Goal: Task Accomplishment & Management: Manage account settings

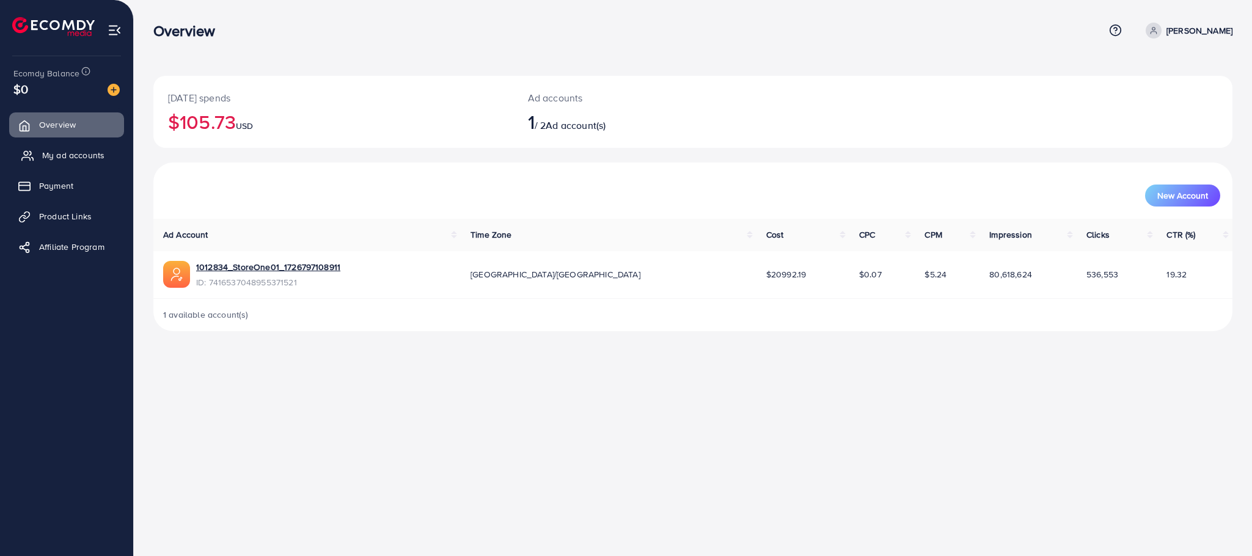
click at [53, 145] on link "My ad accounts" at bounding box center [66, 155] width 115 height 24
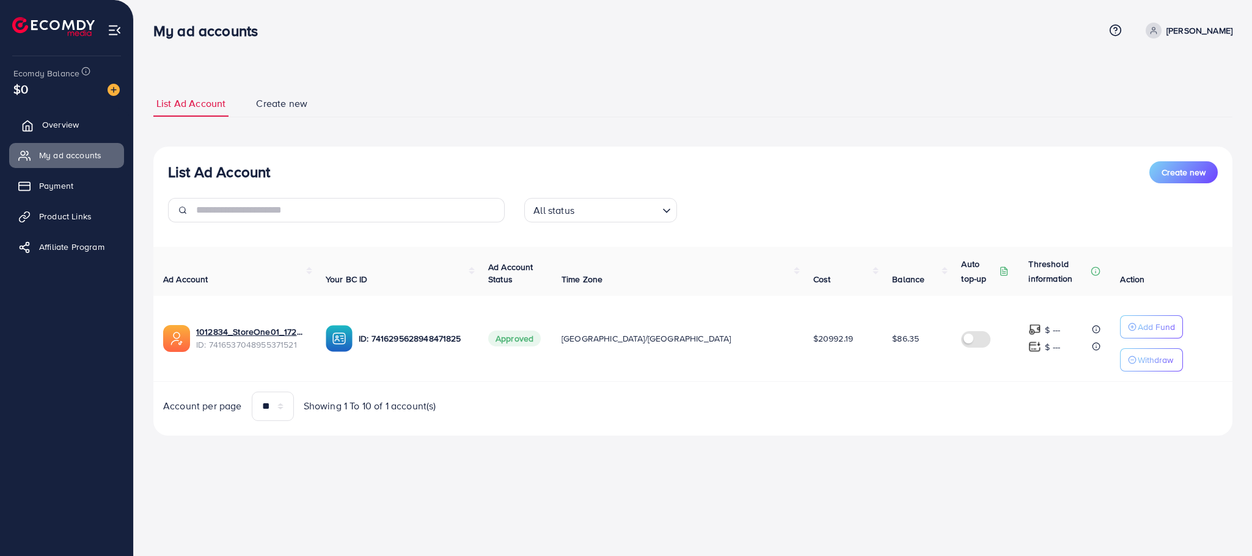
click at [75, 128] on span "Overview" at bounding box center [60, 125] width 37 height 12
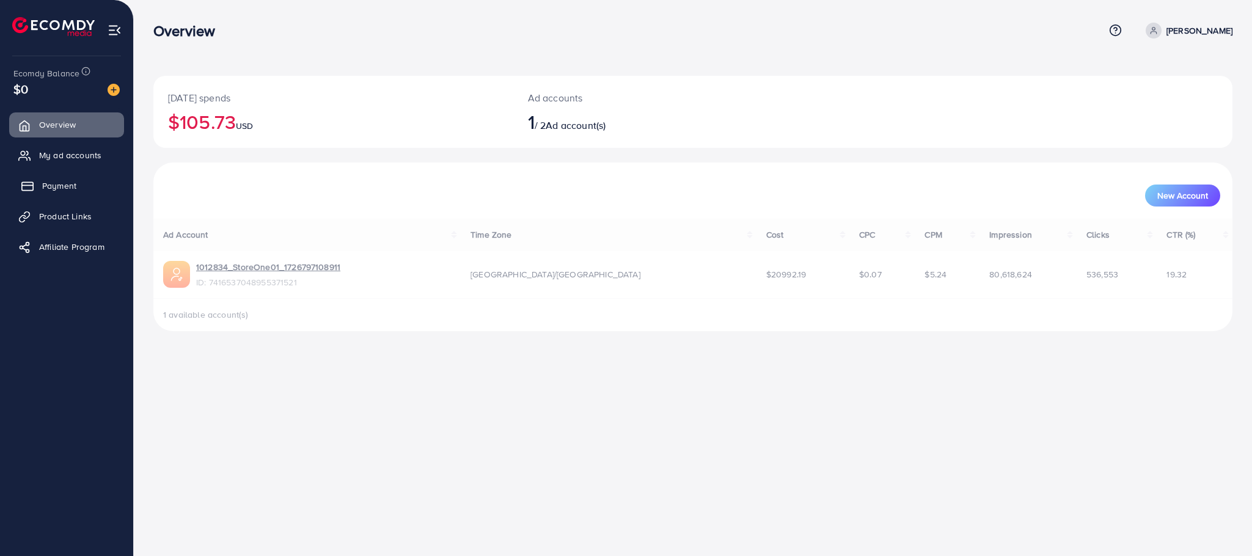
click at [56, 191] on span "Payment" at bounding box center [59, 186] width 34 height 12
